Goal: Task Accomplishment & Management: Use online tool/utility

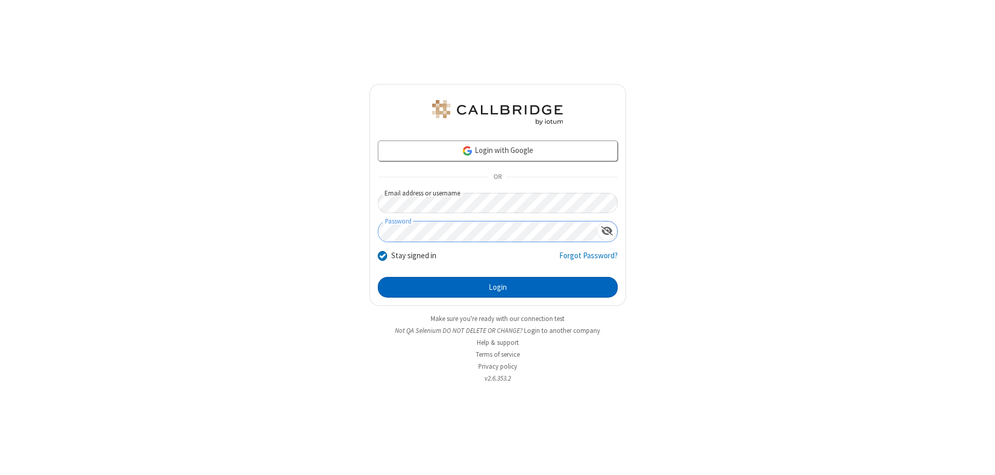
click at [498, 287] on button "Login" at bounding box center [498, 287] width 240 height 21
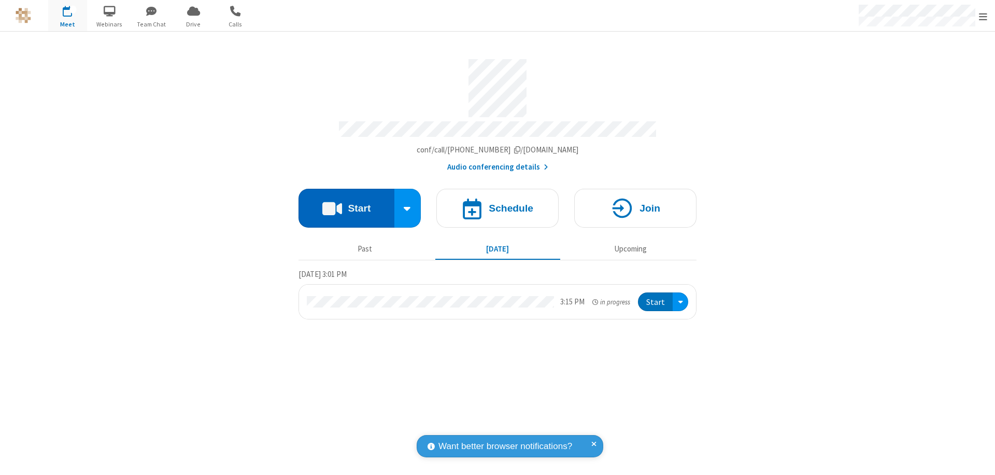
click at [346, 203] on button "Start" at bounding box center [347, 208] width 96 height 39
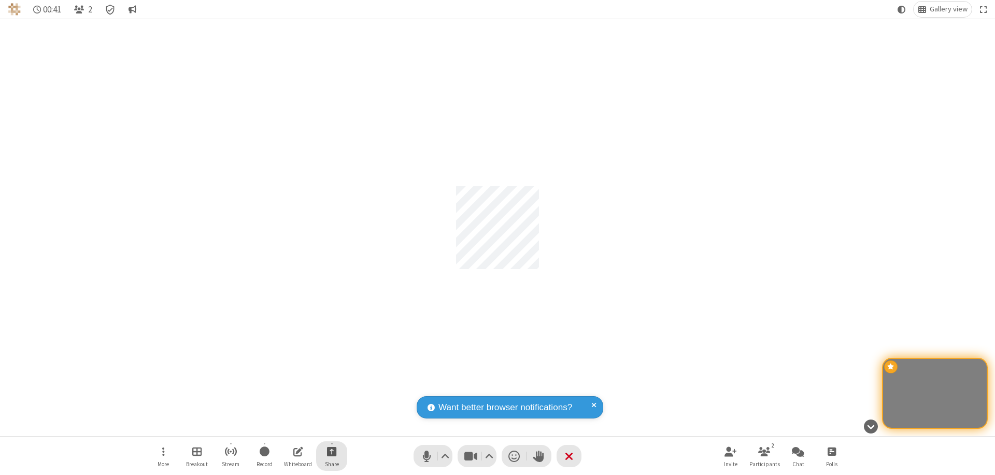
click at [332, 451] on span "Start sharing" at bounding box center [332, 451] width 10 height 13
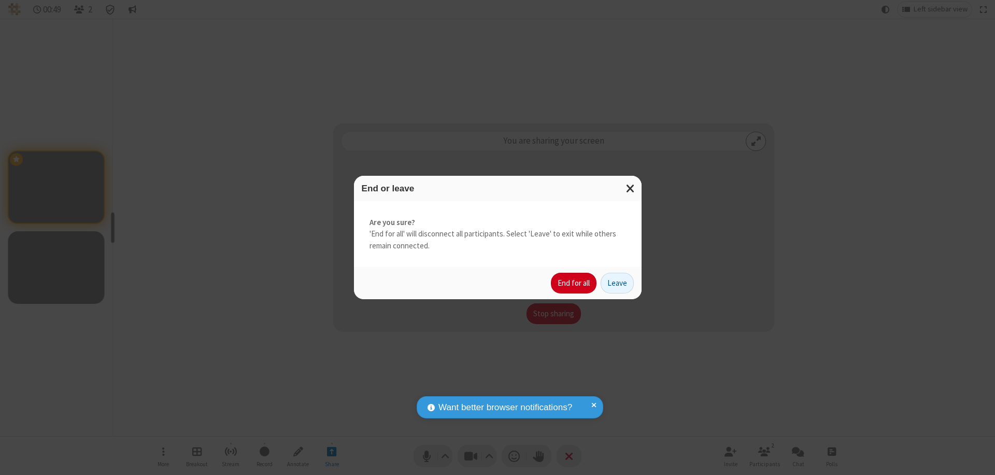
click at [574, 283] on button "End for all" at bounding box center [574, 283] width 46 height 21
